Goal: Task Accomplishment & Management: Complete application form

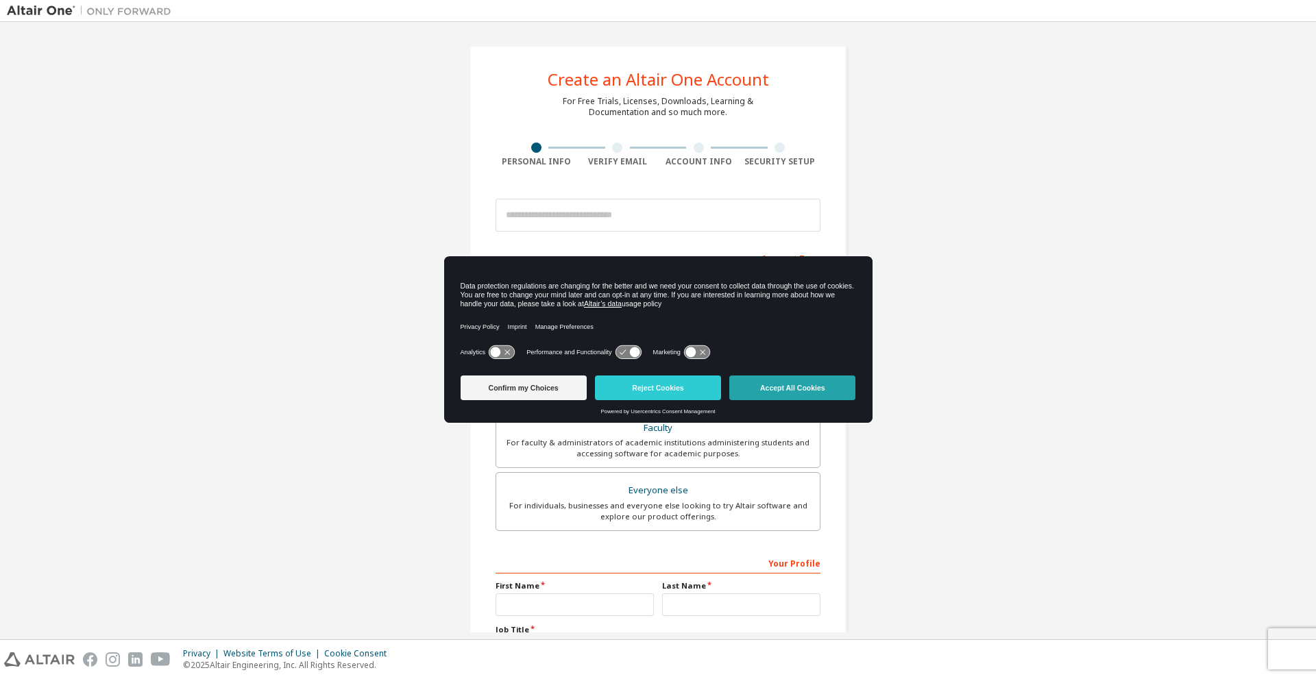
click at [787, 391] on button "Accept All Cookies" at bounding box center [792, 388] width 126 height 25
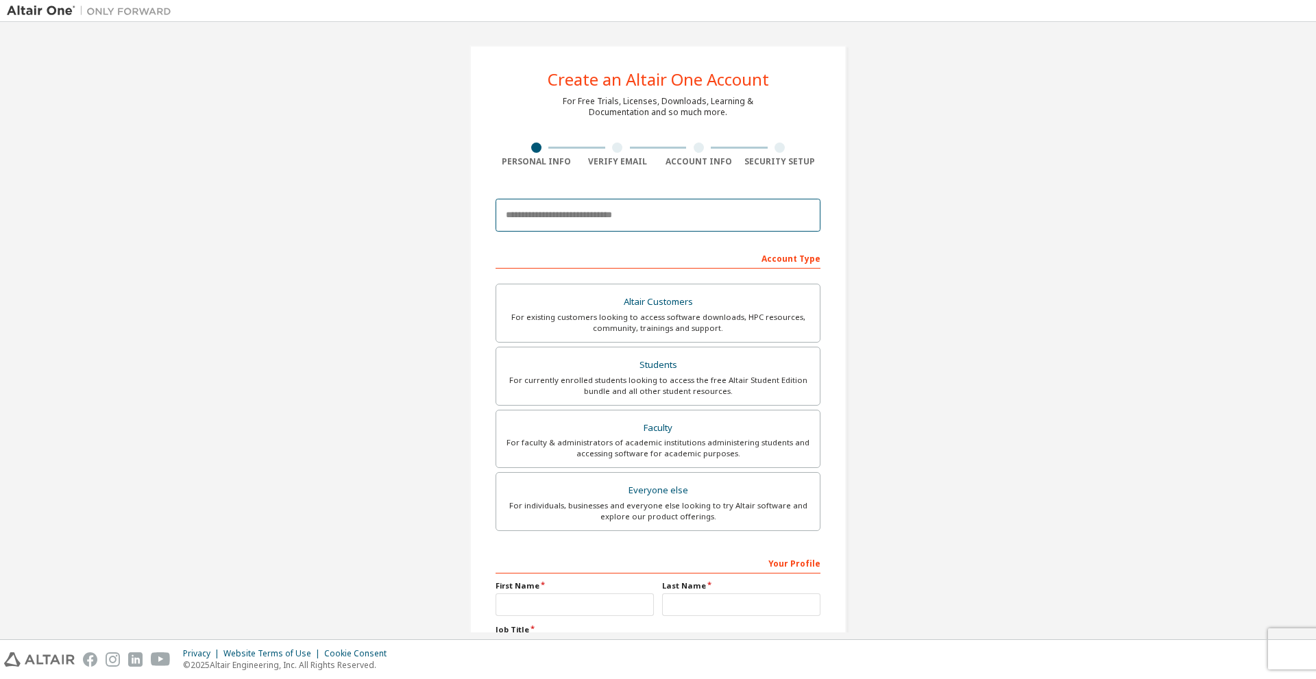
click at [582, 220] on input "email" at bounding box center [658, 215] width 325 height 33
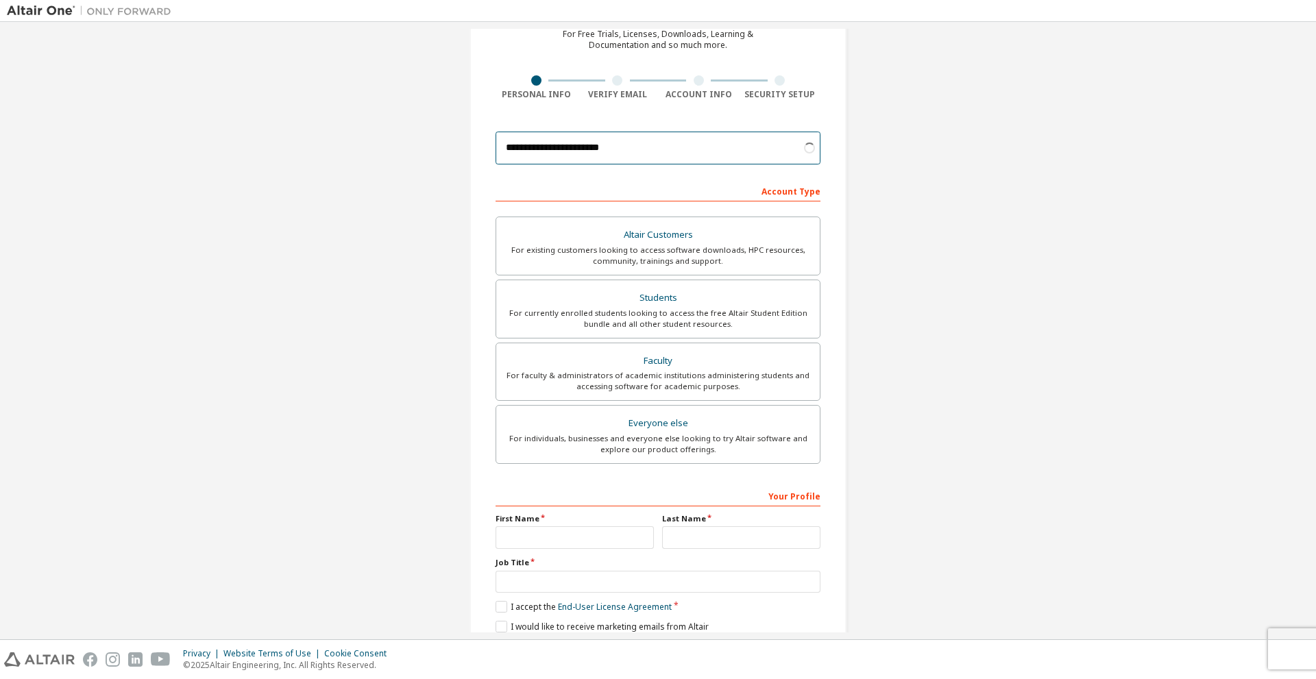
scroll to position [69, 0]
type input "**********"
click at [521, 293] on div "Students" at bounding box center [658, 296] width 307 height 19
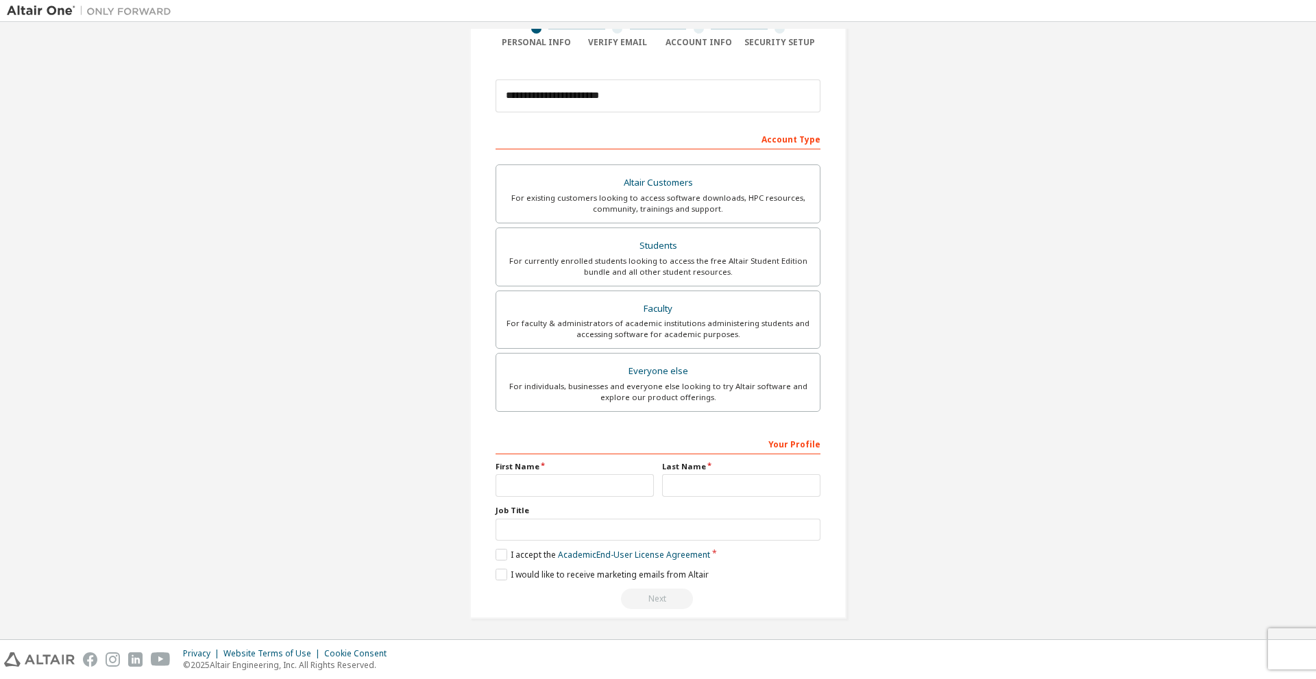
scroll to position [122, 0]
click at [544, 489] on input "text" at bounding box center [575, 483] width 158 height 23
type input "*******"
type input "*"
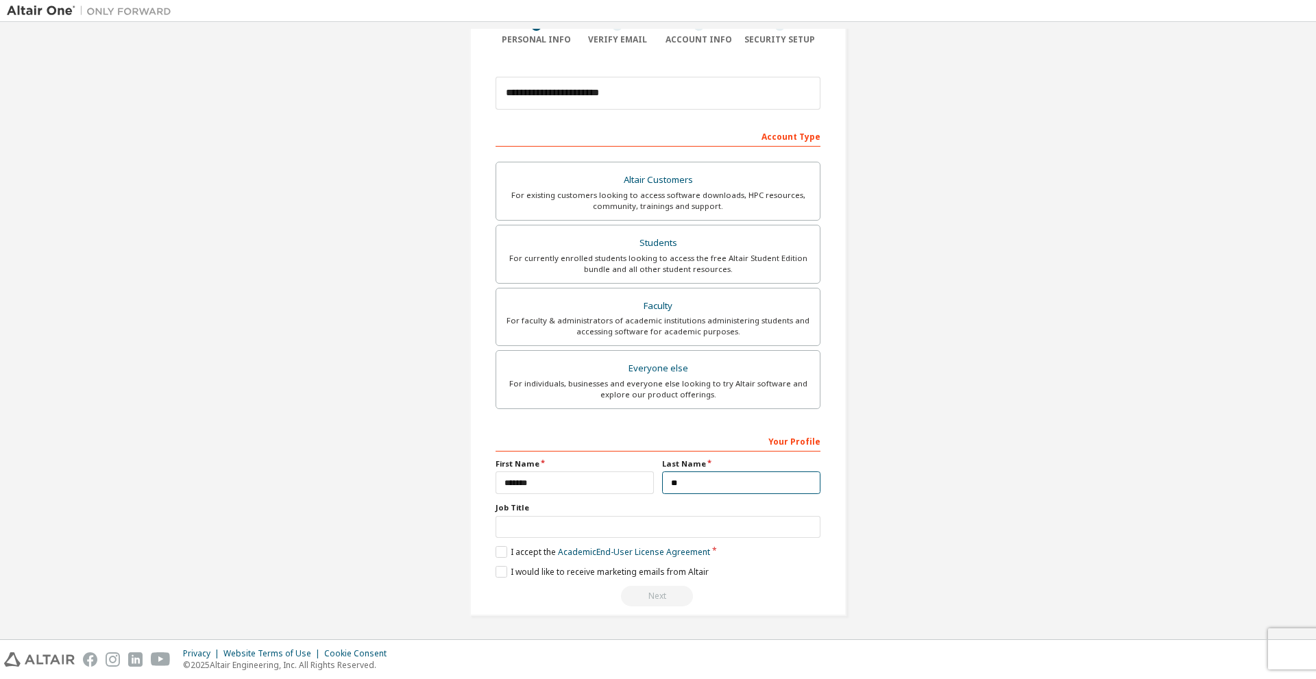
type input "**"
click at [546, 525] on input "text" at bounding box center [658, 527] width 325 height 23
click at [502, 546] on label "I accept the Academic End-User License Agreement" at bounding box center [603, 552] width 215 height 12
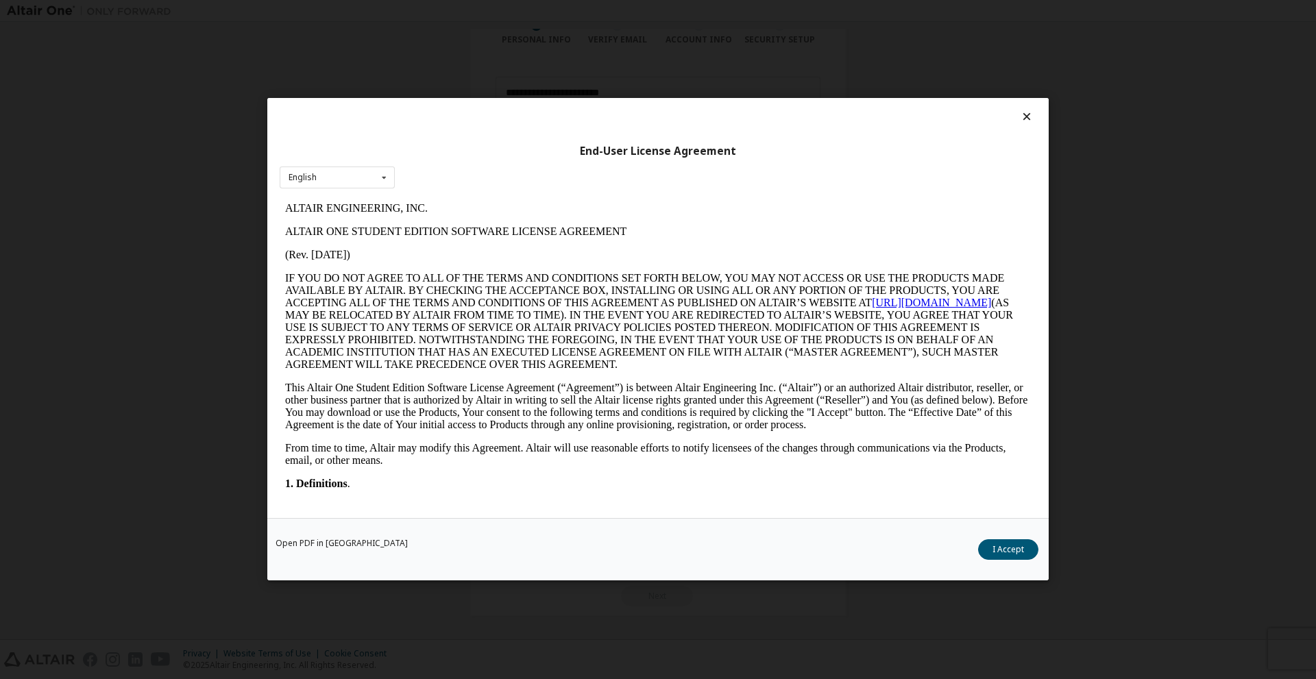
scroll to position [0, 0]
click at [210, 544] on div "End-User License Agreement English English Open PDF in New Tab I Accept" at bounding box center [658, 339] width 1316 height 679
click at [1028, 114] on icon at bounding box center [1027, 116] width 14 height 12
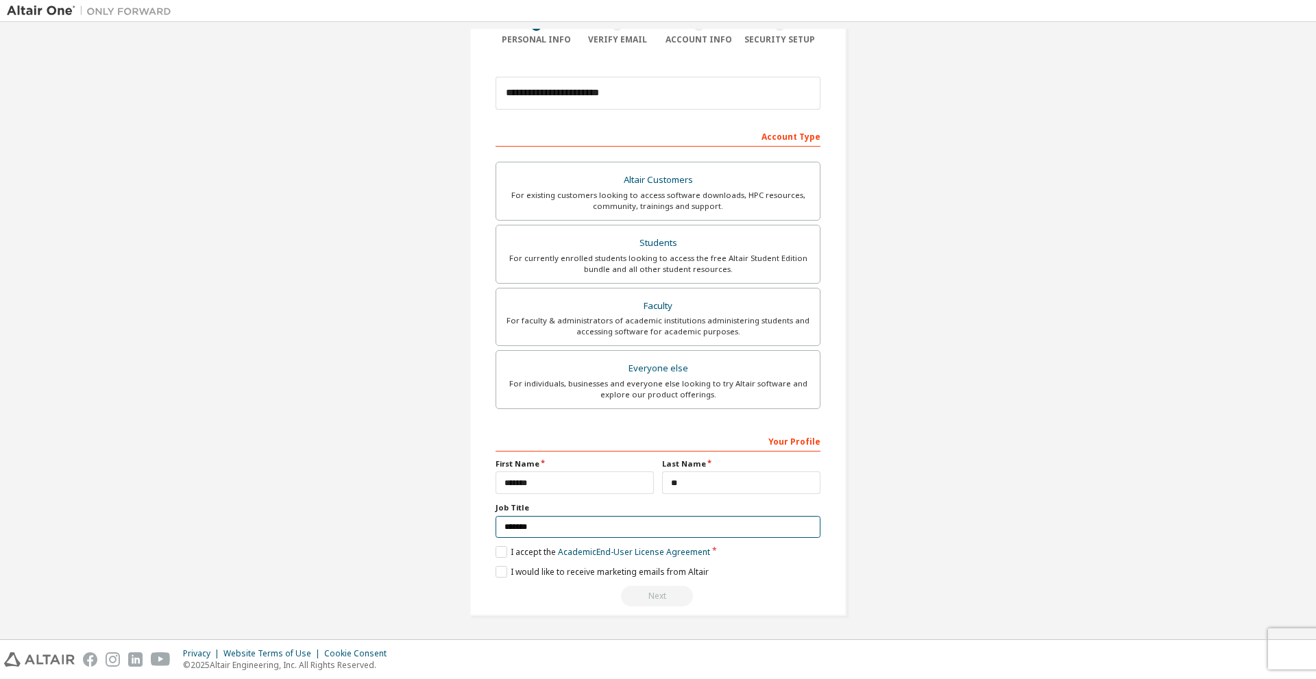
click at [608, 533] on input "*******" at bounding box center [658, 527] width 325 height 23
type input "*******"
click at [498, 550] on label "I accept the Academic End-User License Agreement" at bounding box center [603, 552] width 215 height 12
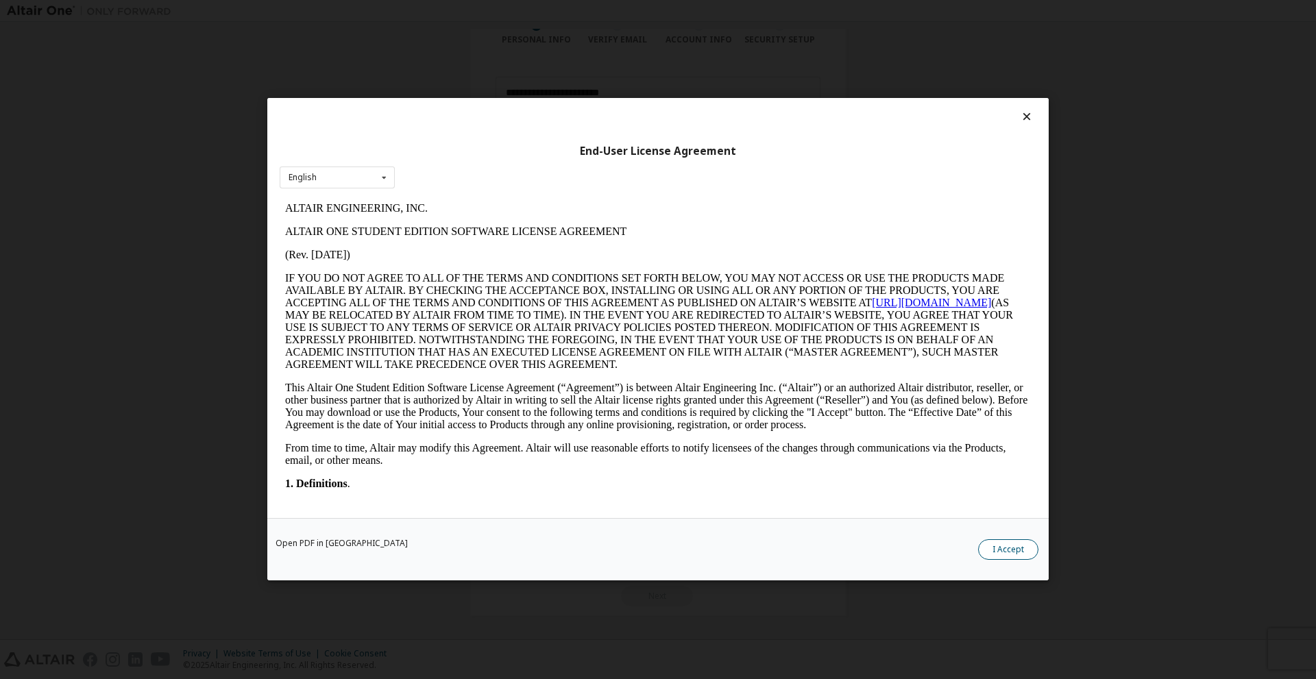
click at [1022, 542] on button "I Accept" at bounding box center [1008, 550] width 60 height 21
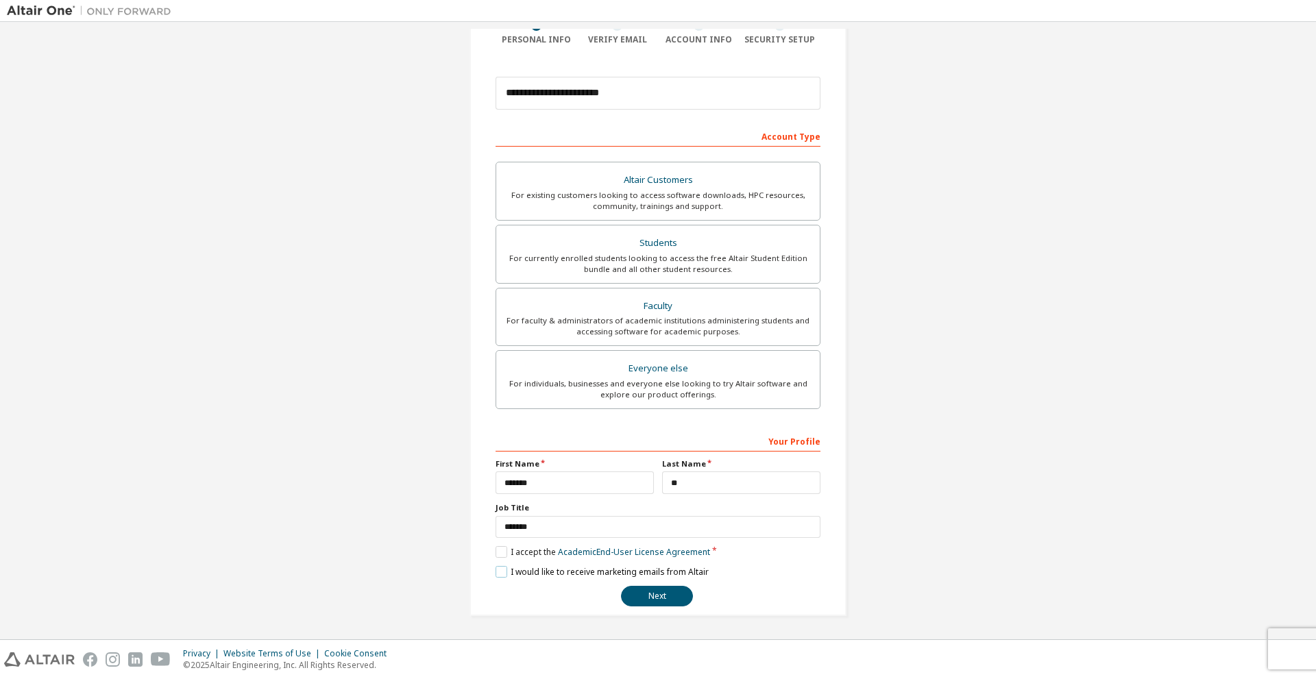
drag, startPoint x: 507, startPoint y: 572, endPoint x: 590, endPoint y: 587, distance: 84.2
click at [590, 587] on div "**********" at bounding box center [658, 519] width 325 height 178
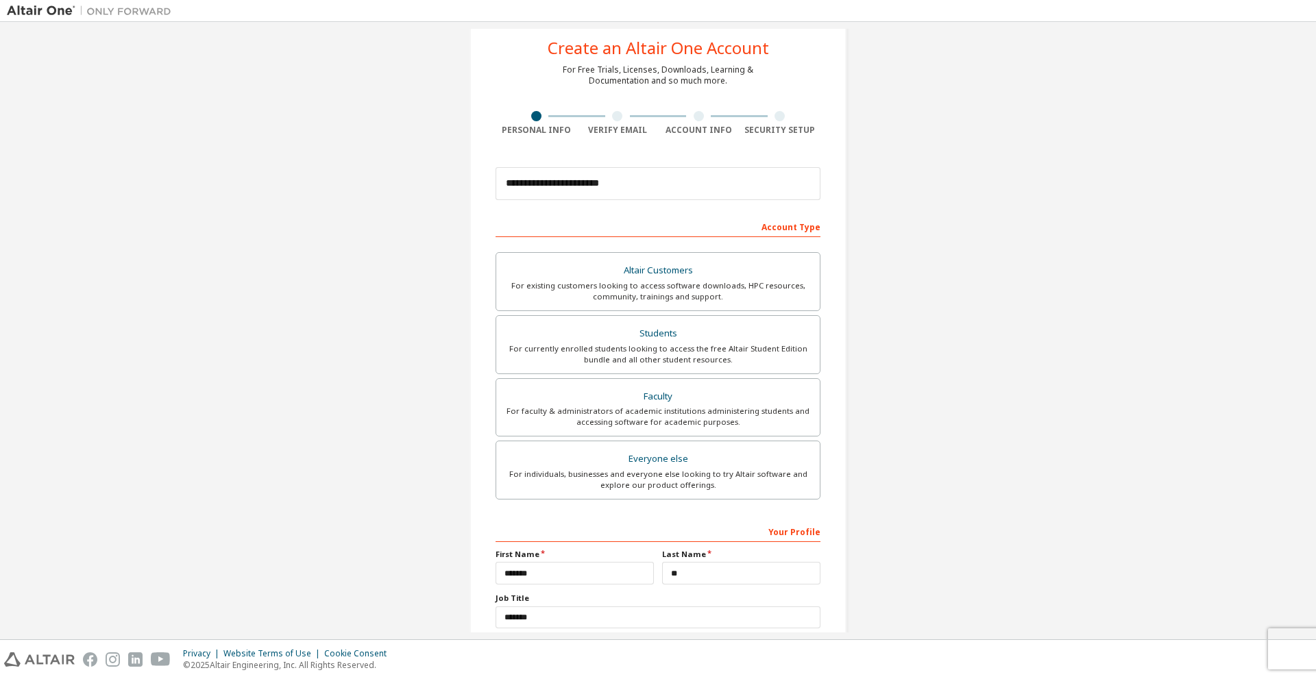
scroll to position [122, 0]
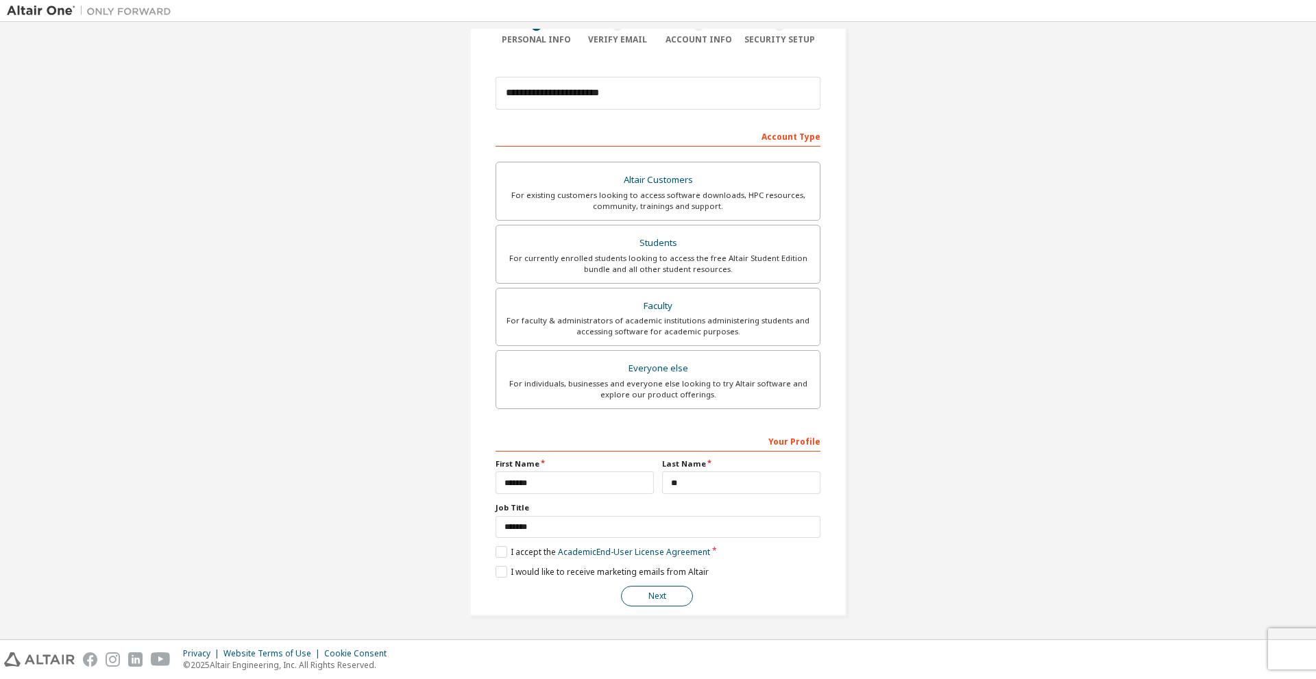
click at [651, 600] on button "Next" at bounding box center [657, 596] width 72 height 21
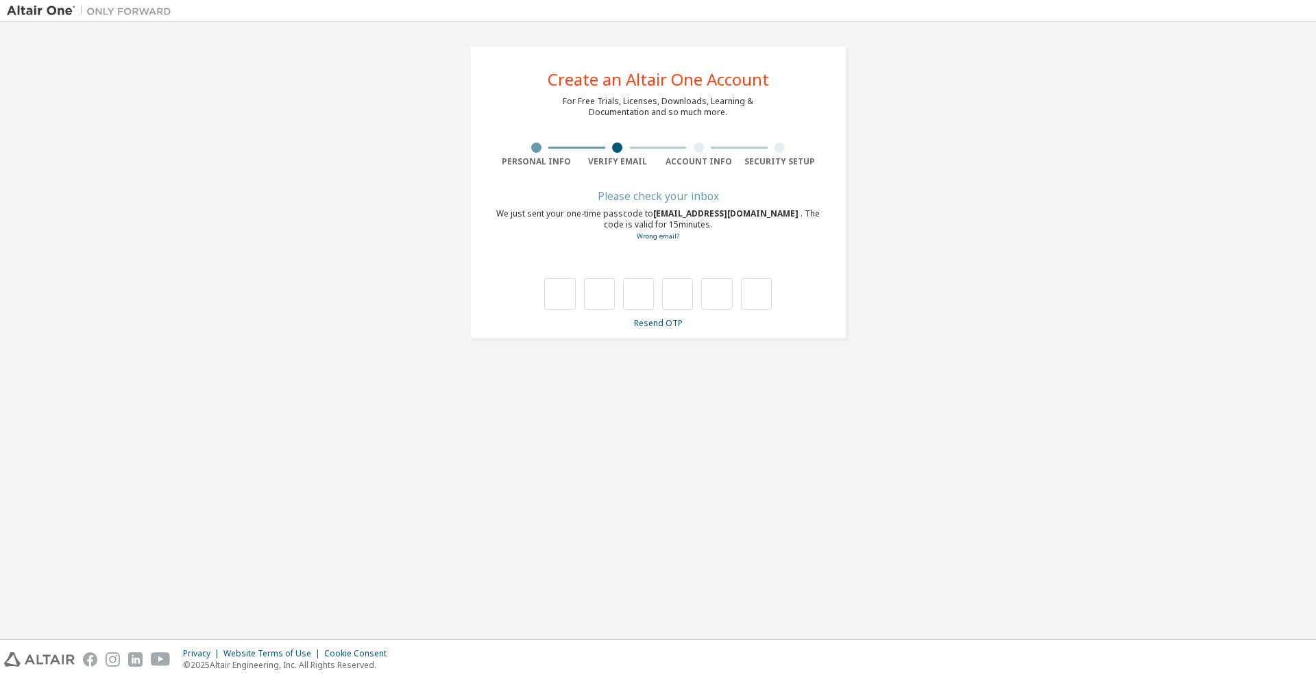
scroll to position [0, 0]
type input "*"
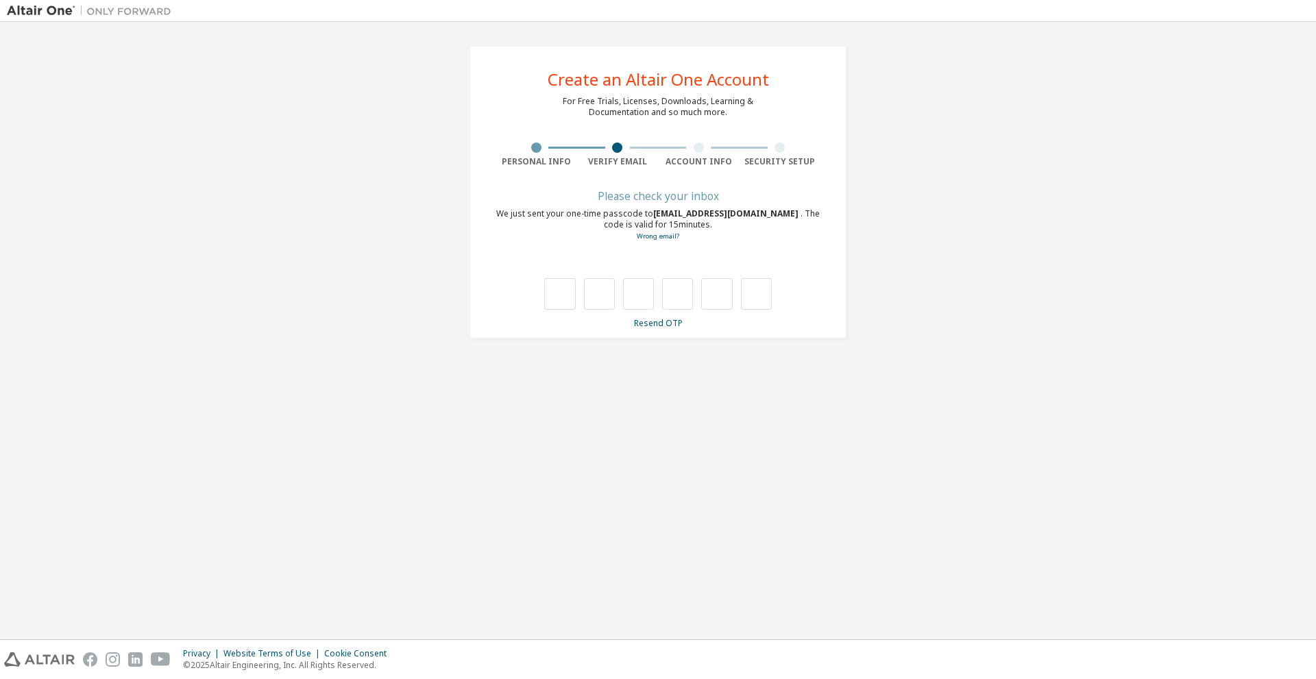
type input "*"
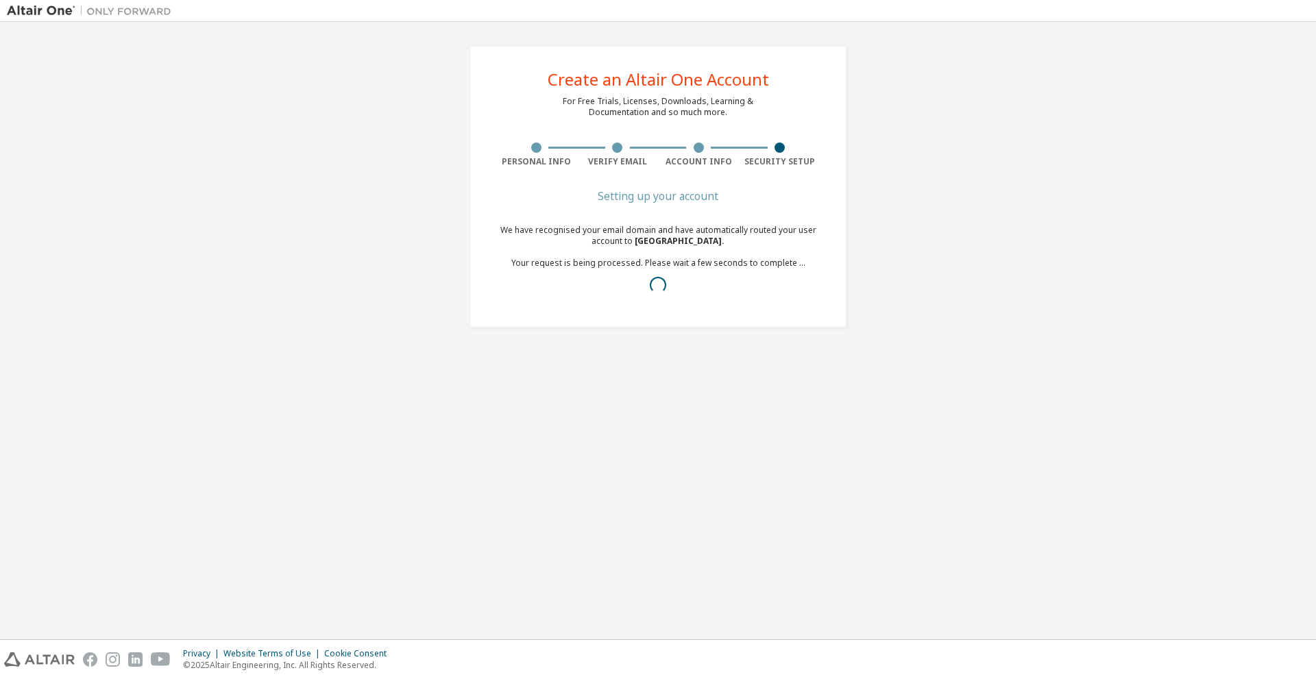
click at [657, 301] on div "We have recognised your email domain and have automatically routed your user ac…" at bounding box center [658, 263] width 325 height 77
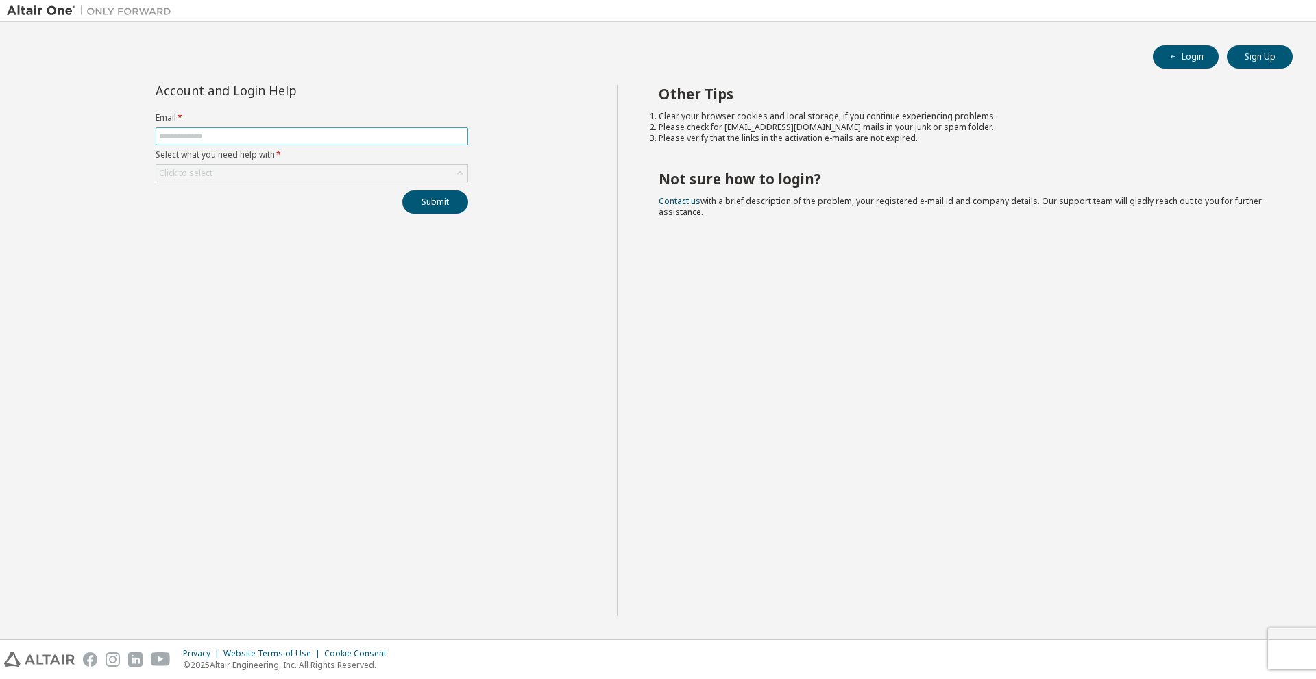
click at [303, 142] on span at bounding box center [312, 137] width 313 height 18
click at [299, 138] on input "text" at bounding box center [312, 136] width 306 height 11
click at [629, 246] on div "Other Tips Clear your browser cookies and local storage, if you continue experi…" at bounding box center [963, 350] width 693 height 531
click at [1196, 59] on button "Login" at bounding box center [1186, 56] width 66 height 23
